Goal: Transaction & Acquisition: Download file/media

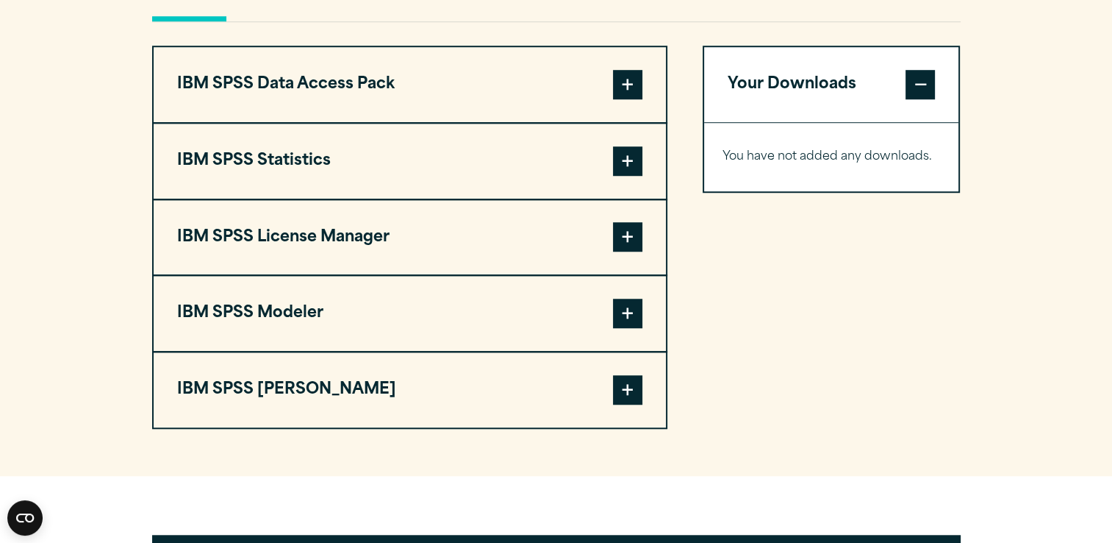
scroll to position [1146, 0]
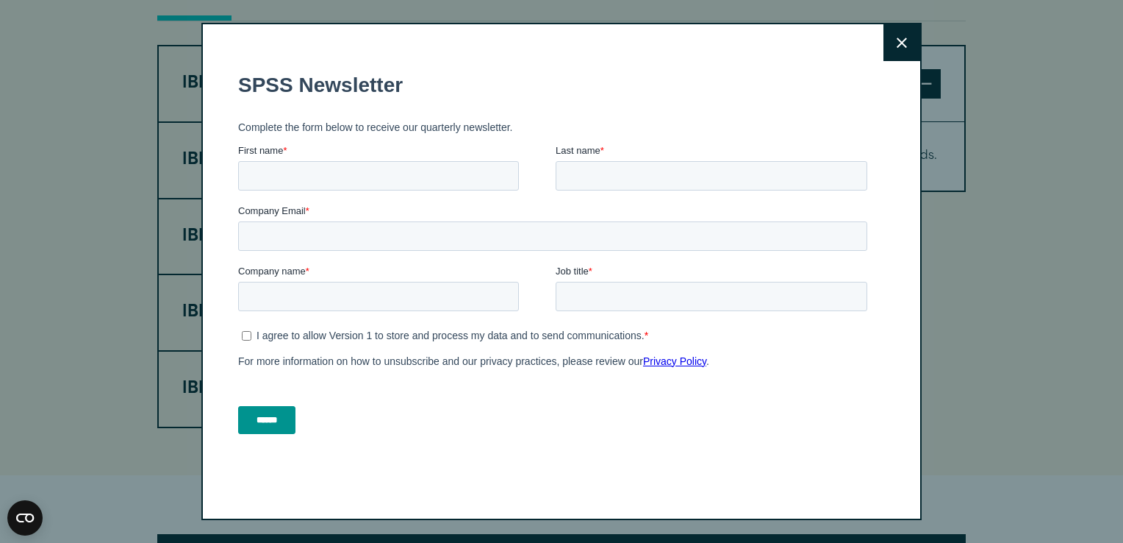
click at [897, 37] on icon at bounding box center [902, 42] width 10 height 11
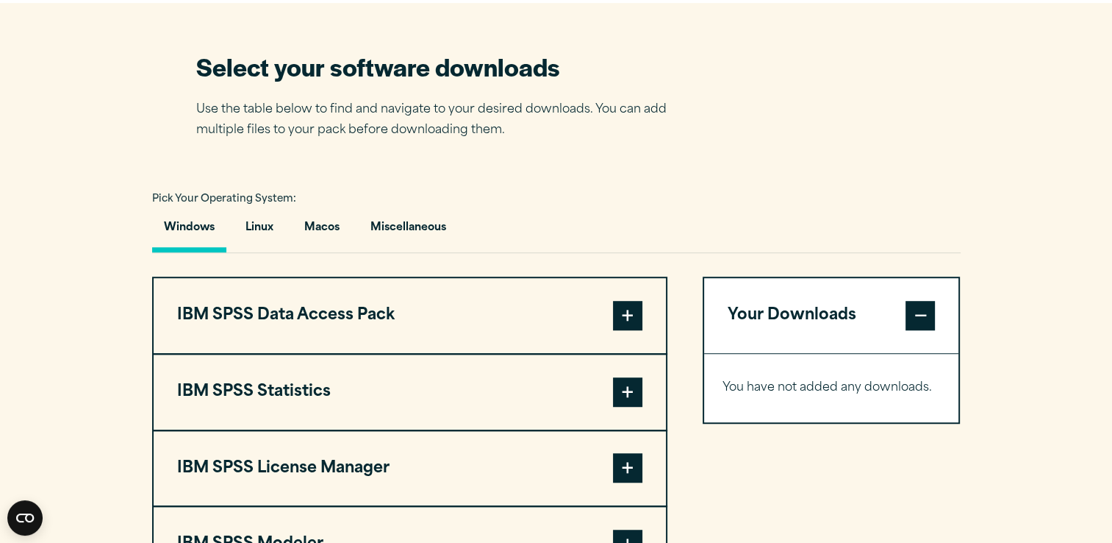
scroll to position [917, 0]
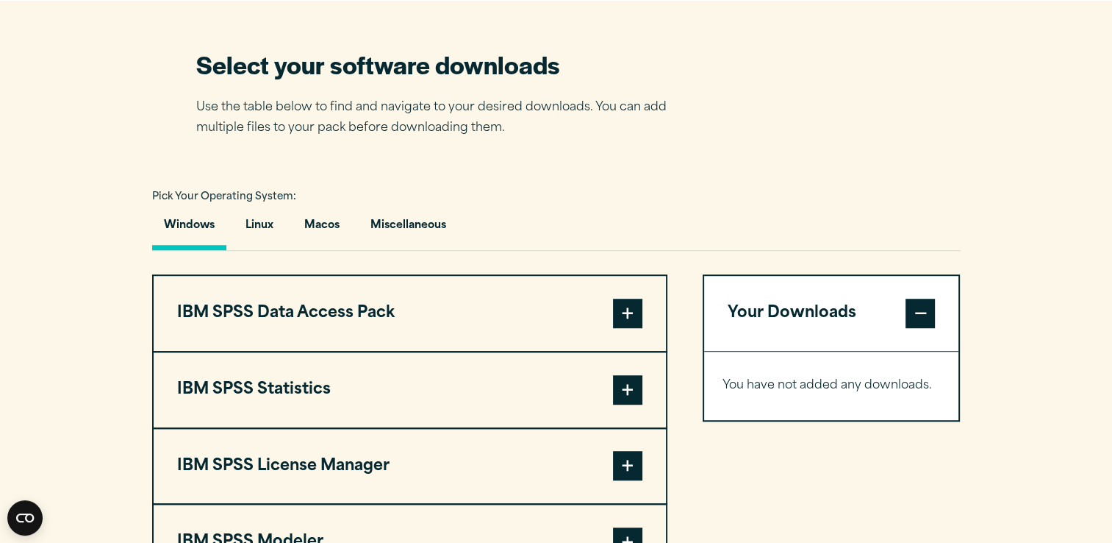
click at [625, 382] on span at bounding box center [627, 389] width 29 height 29
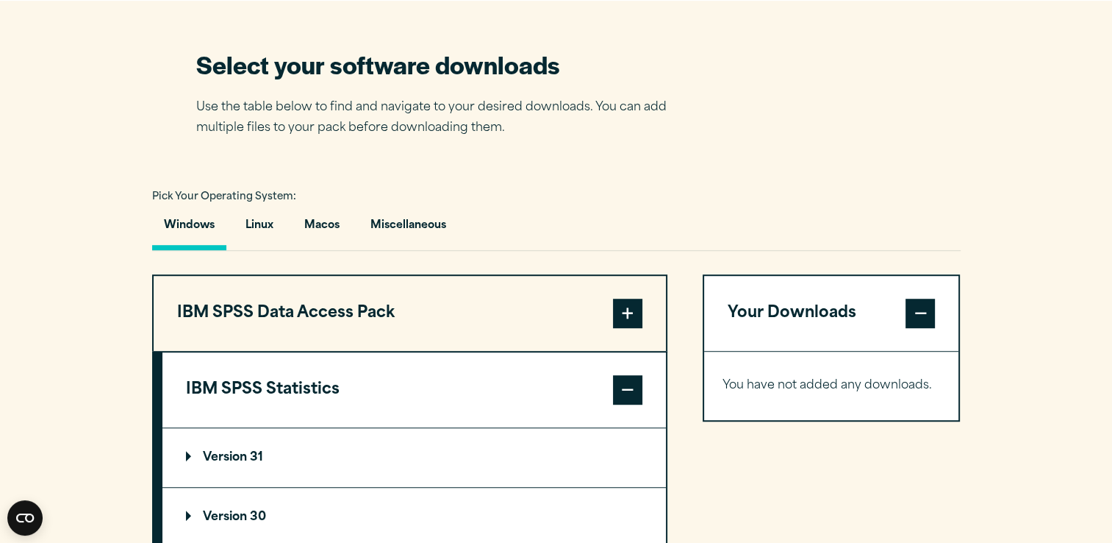
scroll to position [1088, 0]
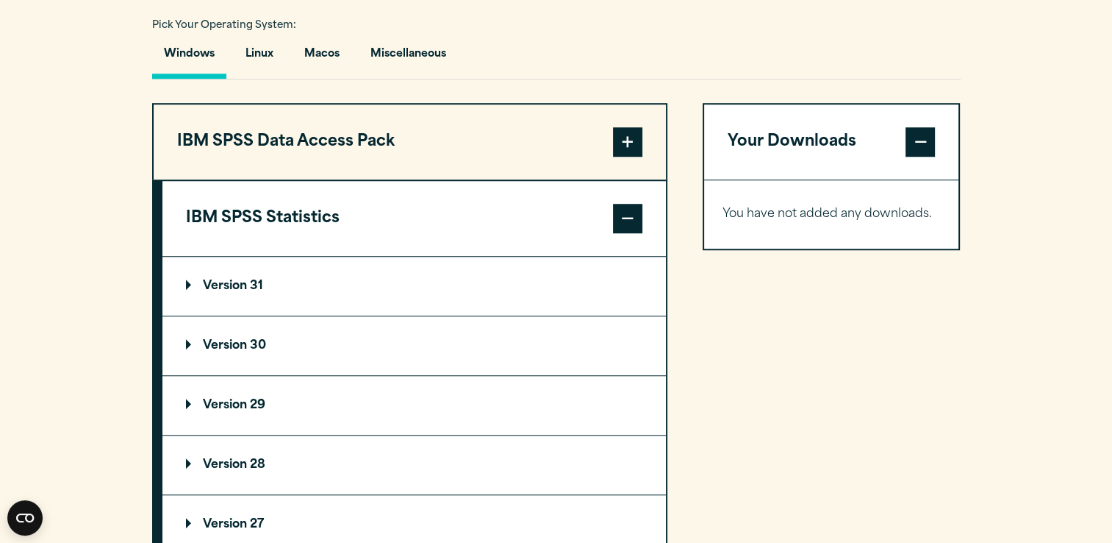
click at [229, 282] on p "Version 31" at bounding box center [224, 286] width 77 height 12
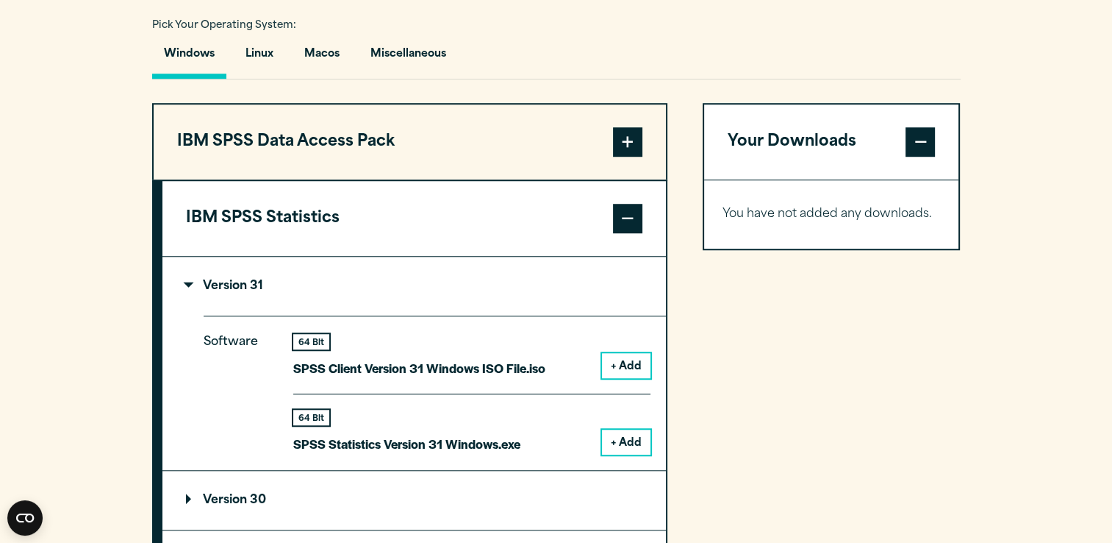
click at [621, 433] on button "+ Add" at bounding box center [626, 441] width 49 height 25
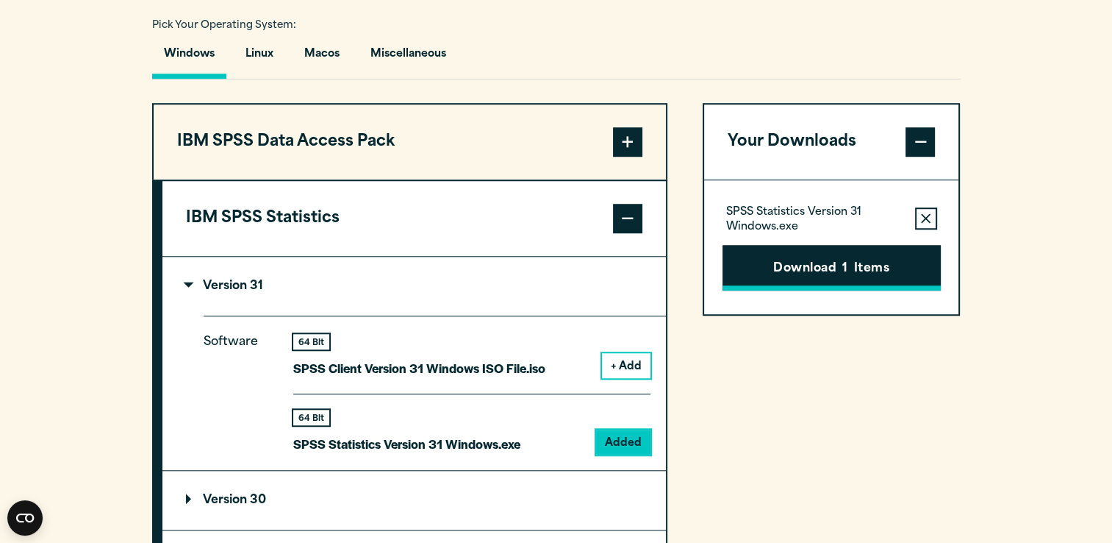
click at [850, 274] on button "Download 1 Items" at bounding box center [832, 268] width 218 height 46
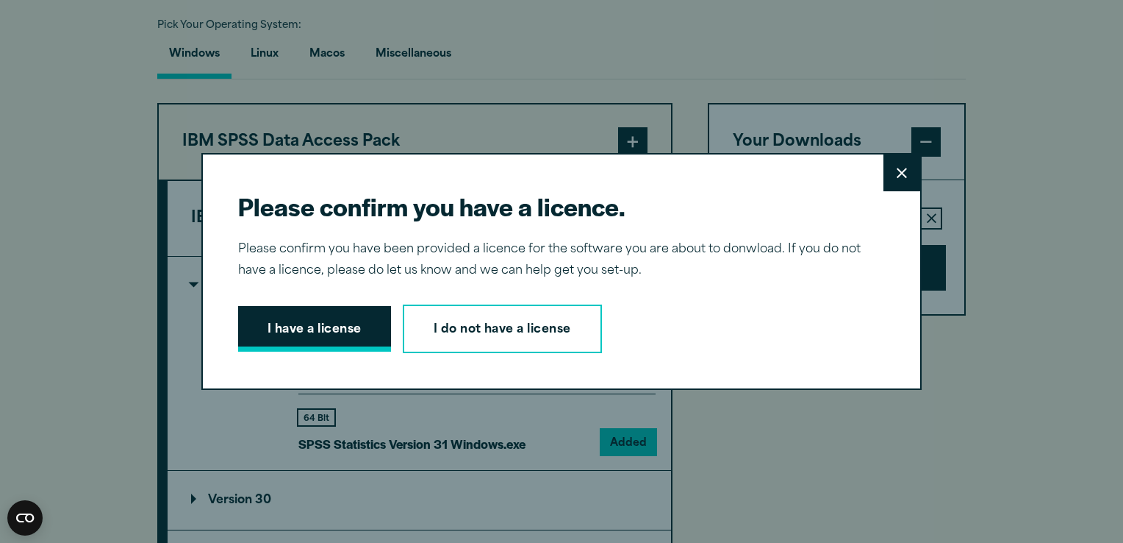
click at [342, 335] on button "I have a license" at bounding box center [314, 329] width 153 height 46
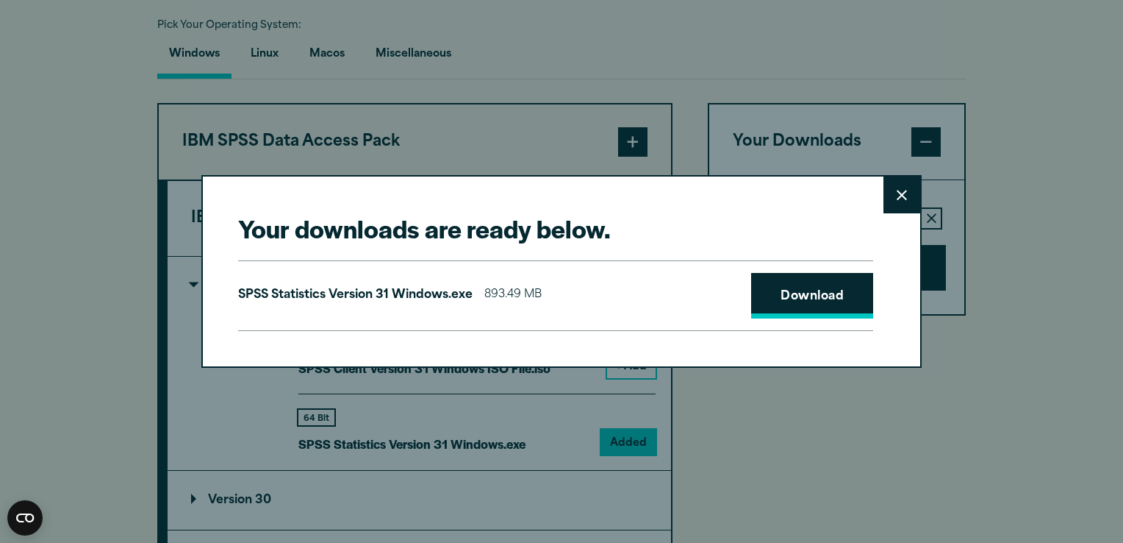
click at [809, 293] on link "Download" at bounding box center [812, 296] width 122 height 46
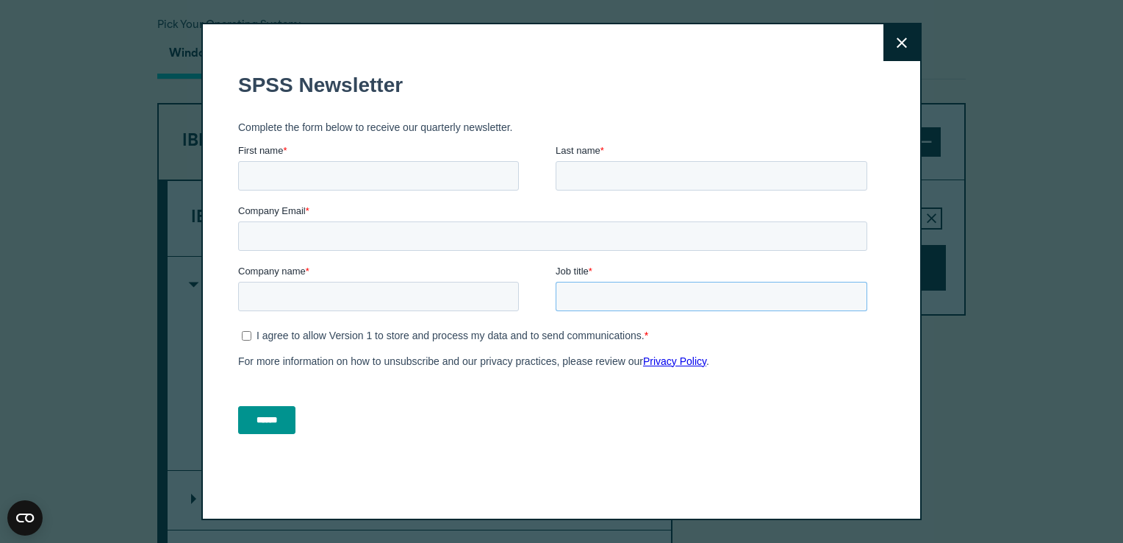
drag, startPoint x: 1047, startPoint y: 352, endPoint x: 872, endPoint y: 71, distance: 330.9
click at [872, 71] on form "SPSS Newsletter Complete the form below to receive our quarterly newsletter. Fi…" at bounding box center [555, 253] width 635 height 387
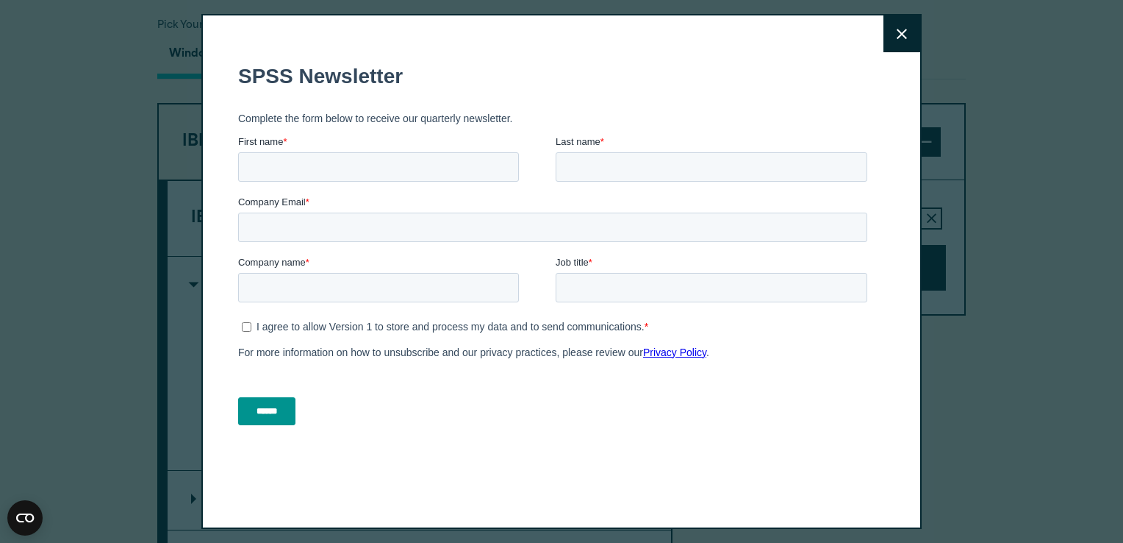
click at [897, 24] on button "Close" at bounding box center [902, 33] width 37 height 37
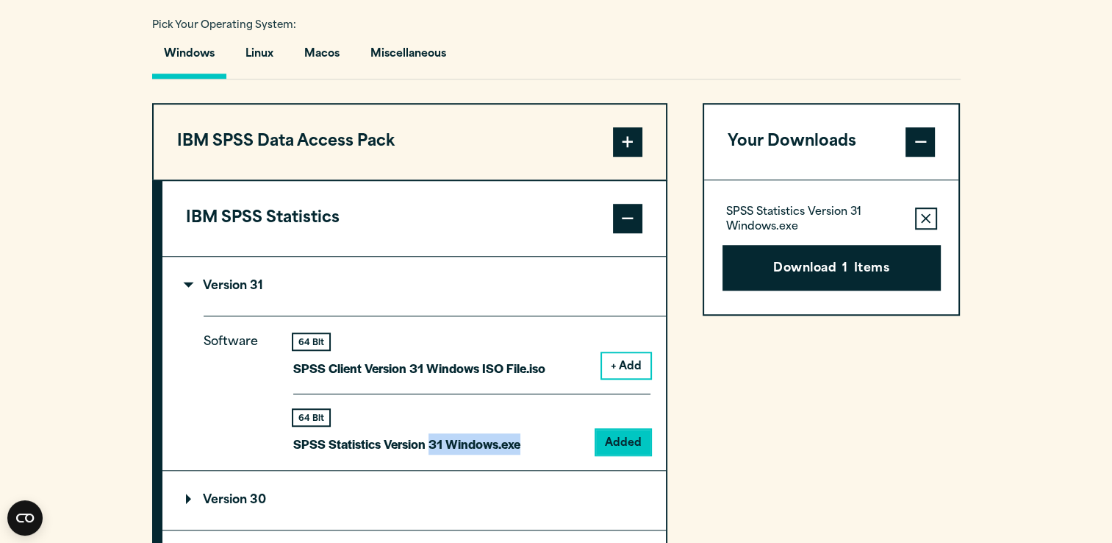
drag, startPoint x: 429, startPoint y: 439, endPoint x: 539, endPoint y: 446, distance: 109.8
click at [539, 446] on div "64 Bit SPSS Statistics Version 31 Windows.exe Added" at bounding box center [471, 423] width 357 height 61
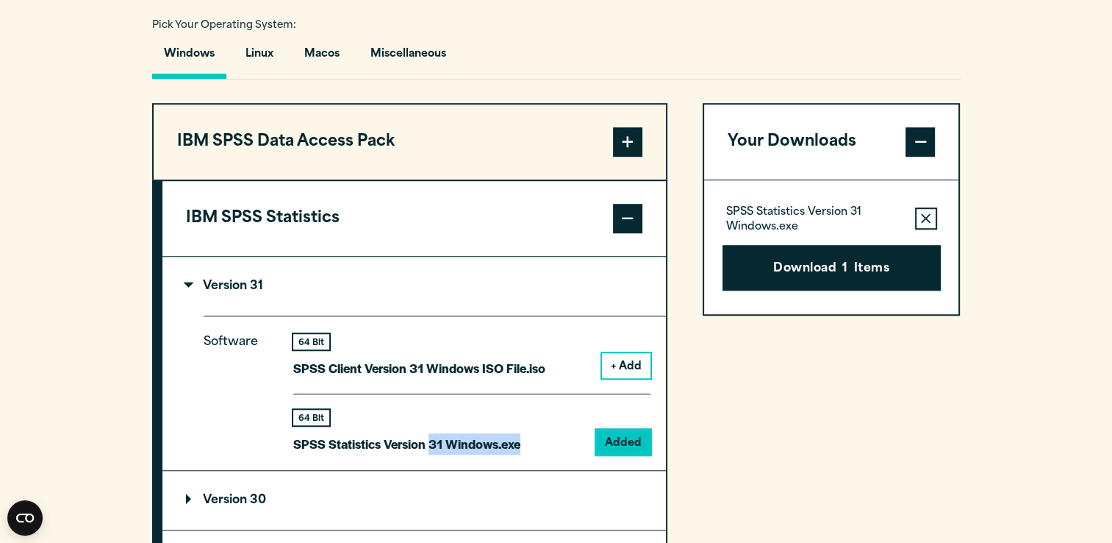
click at [503, 434] on p "SPSS Statistics Version 31 Windows.exe" at bounding box center [406, 443] width 227 height 21
drag, startPoint x: 293, startPoint y: 439, endPoint x: 451, endPoint y: 446, distance: 157.5
click at [451, 446] on p "SPSS Statistics Version 31 Windows.exe" at bounding box center [406, 443] width 227 height 21
click at [450, 446] on p "SPSS Statistics Version 31 Windows.exe" at bounding box center [406, 443] width 227 height 21
